Goal: Information Seeking & Learning: Check status

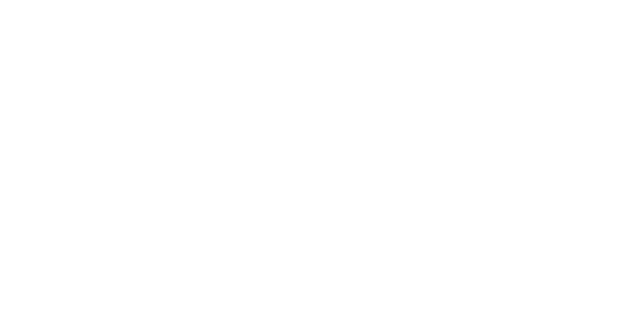
select select
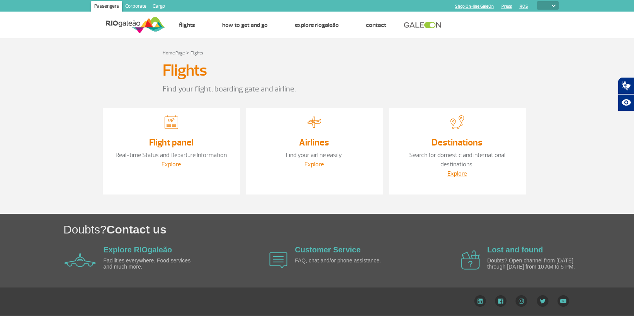
click at [171, 162] on link "Explore" at bounding box center [170, 165] width 19 height 8
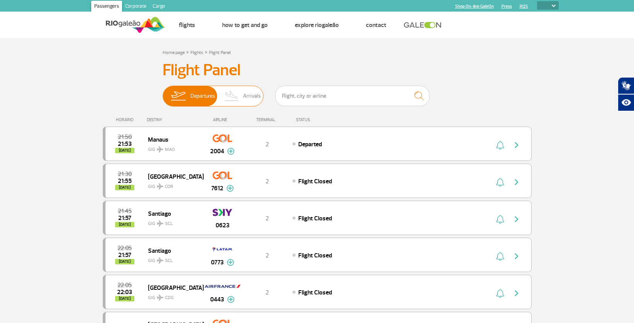
click at [237, 97] on img at bounding box center [232, 96] width 23 height 20
click at [163, 92] on input "Departures Arrivals" at bounding box center [163, 92] width 0 height 0
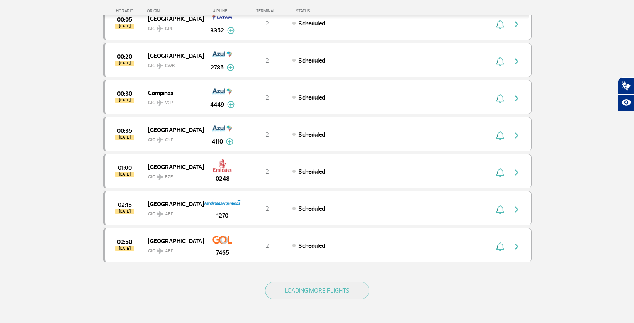
scroll to position [611, 0]
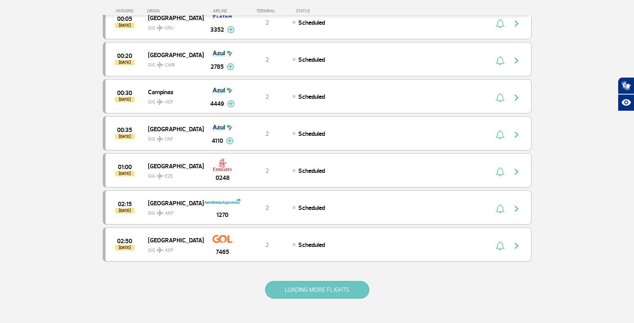
click at [299, 288] on button "LOADING MORE FLIGHTS" at bounding box center [317, 290] width 104 height 18
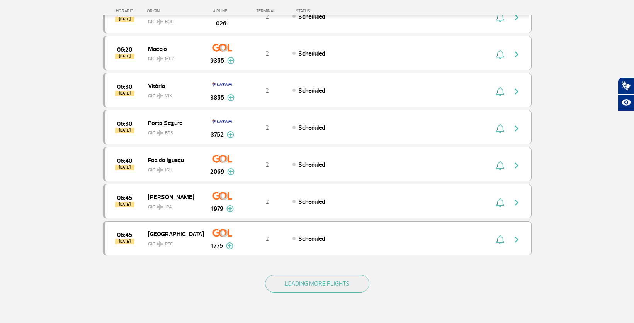
scroll to position [1358, 0]
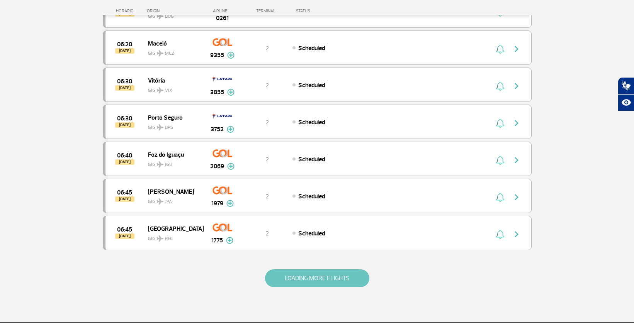
click at [291, 280] on button "LOADING MORE FLIGHTS" at bounding box center [317, 279] width 104 height 18
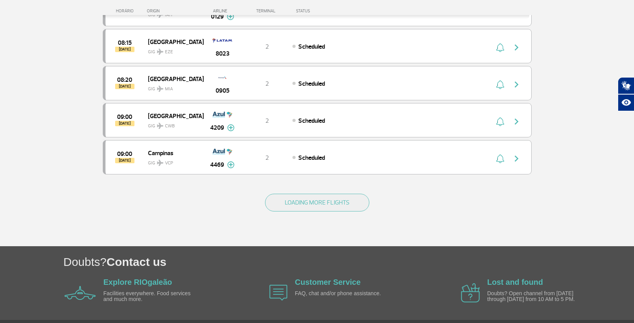
scroll to position [2183, 0]
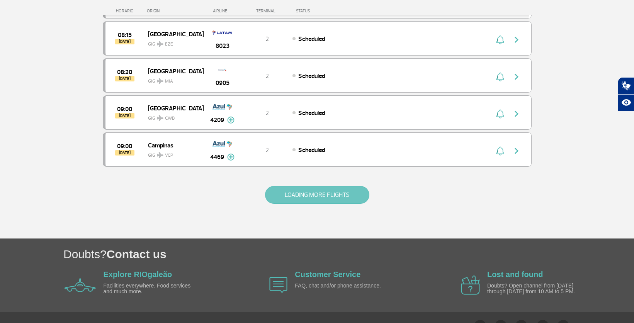
click at [300, 200] on button "LOADING MORE FLIGHTS" at bounding box center [317, 195] width 104 height 18
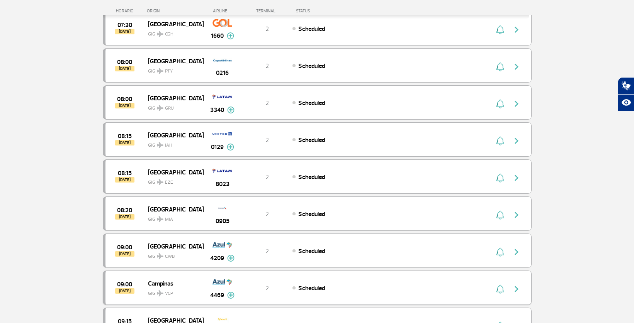
scroll to position [2043, 0]
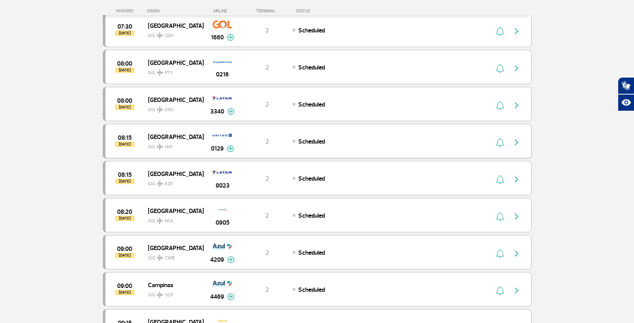
click at [350, 148] on div "08:15 [DATE] Houston GIG IAH 0129 2 Scheduled Parcerias: [PERSON_NAME]-All Nipp…" at bounding box center [317, 141] width 429 height 34
click at [517, 140] on img "button" at bounding box center [516, 142] width 9 height 9
click at [230, 148] on img at bounding box center [230, 148] width 7 height 7
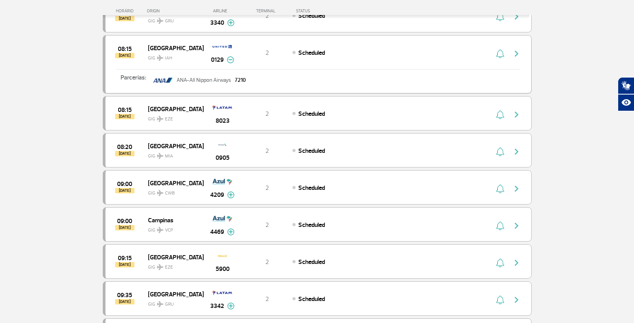
scroll to position [2130, 0]
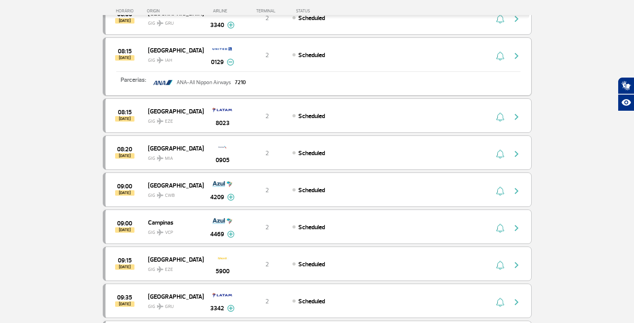
click at [517, 58] on img "button" at bounding box center [516, 55] width 9 height 9
